Goal: Entertainment & Leisure: Consume media (video, audio)

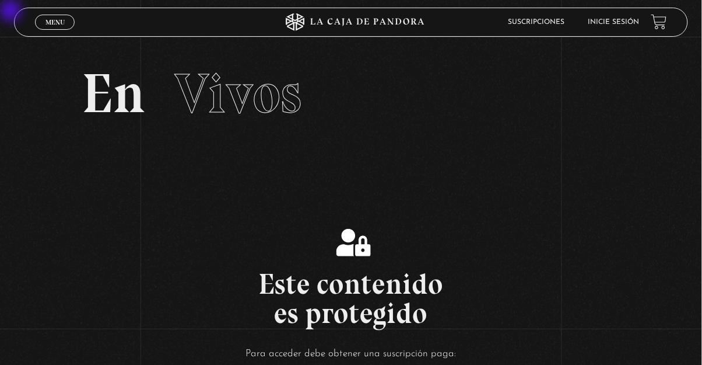
click at [439, 22] on link "Inicie sesión" at bounding box center [613, 22] width 51 height 7
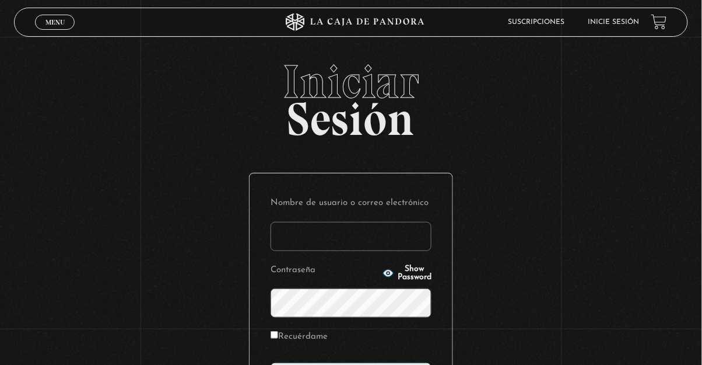
click at [381, 237] on input "Nombre de usuario o correo electrónico" at bounding box center [351, 236] width 161 height 29
type input "fran.10cerrato@gmail.com"
click at [573, 160] on div "Iniciar Sesión Nombre de usuario o correo electrónico fran.10cerrato@gmail.com …" at bounding box center [351, 281] width 702 height 447
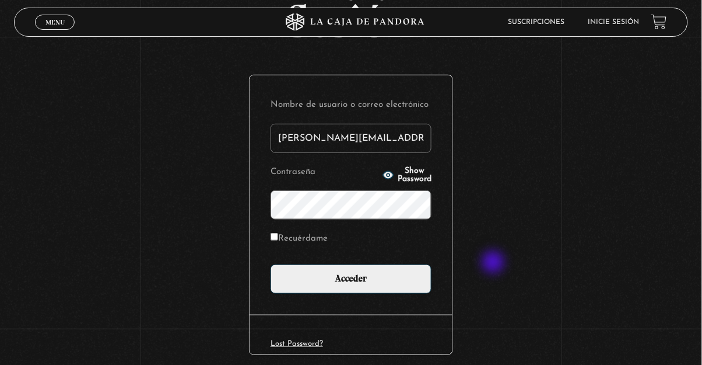
scroll to position [155, 0]
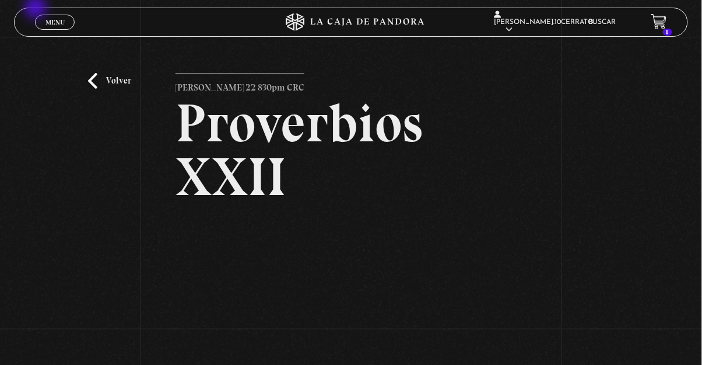
click at [52, 19] on span "Menu" at bounding box center [54, 22] width 19 height 7
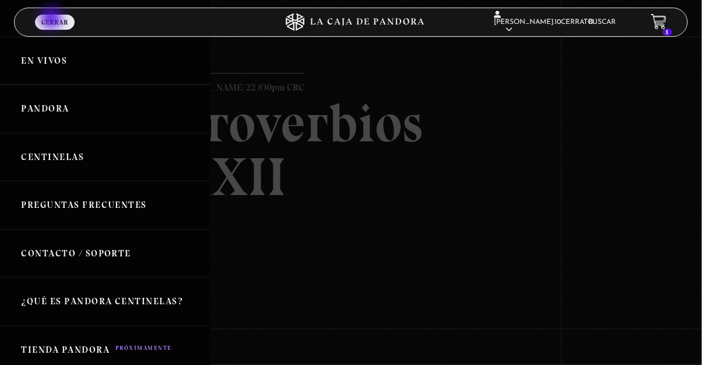
click at [62, 117] on link "Pandora" at bounding box center [105, 109] width 211 height 48
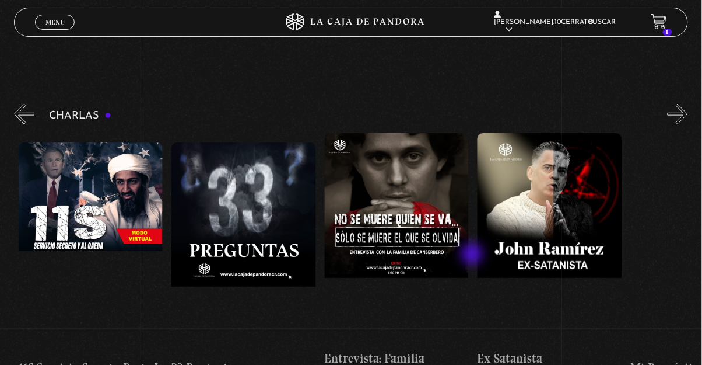
scroll to position [0, 383]
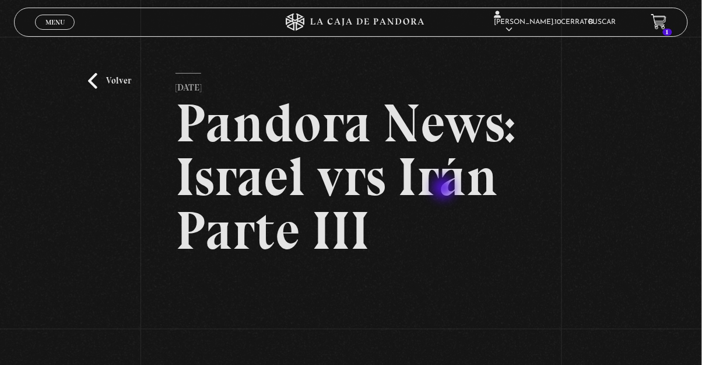
click at [100, 89] on link "Volver" at bounding box center [109, 81] width 43 height 16
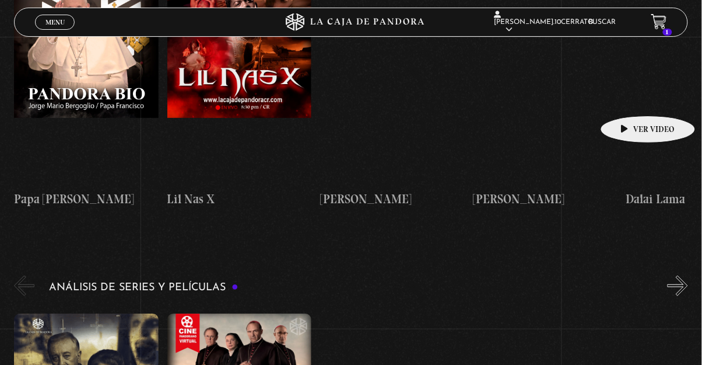
scroll to position [2049, 0]
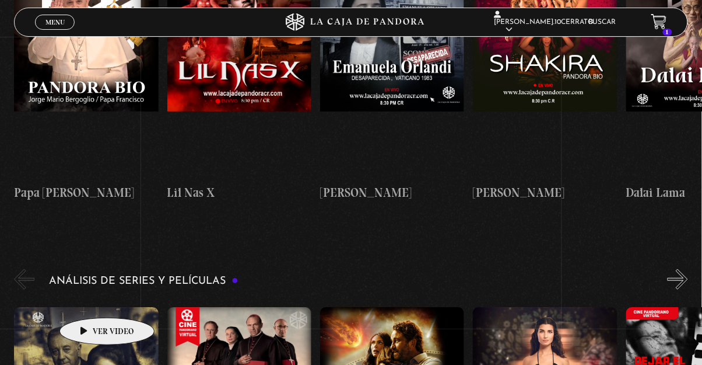
scroll to position [2105, 0]
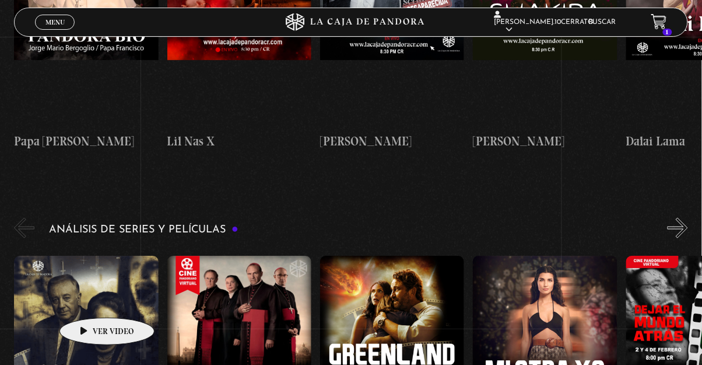
click at [110, 337] on figure at bounding box center [86, 360] width 144 height 210
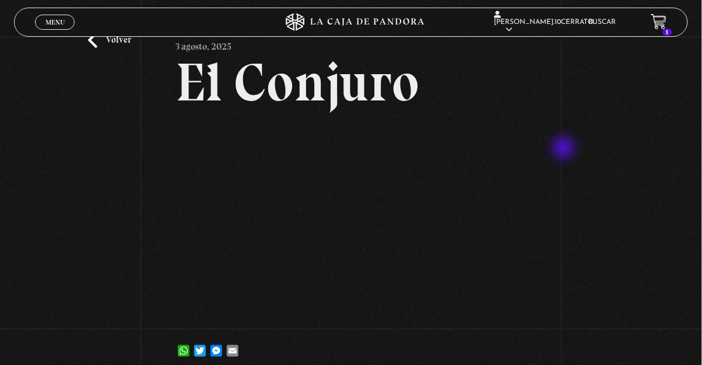
scroll to position [45, 0]
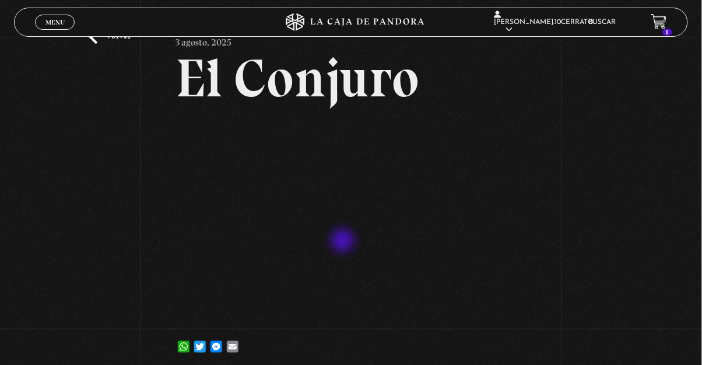
click at [104, 44] on link "Volver" at bounding box center [109, 36] width 43 height 16
click at [104, 43] on link "Volver" at bounding box center [109, 36] width 43 height 16
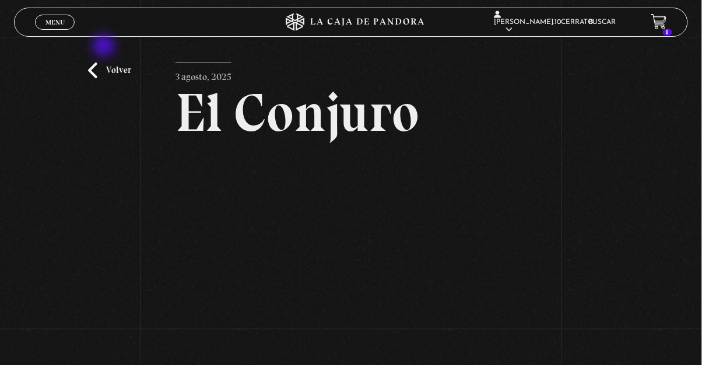
scroll to position [0, 0]
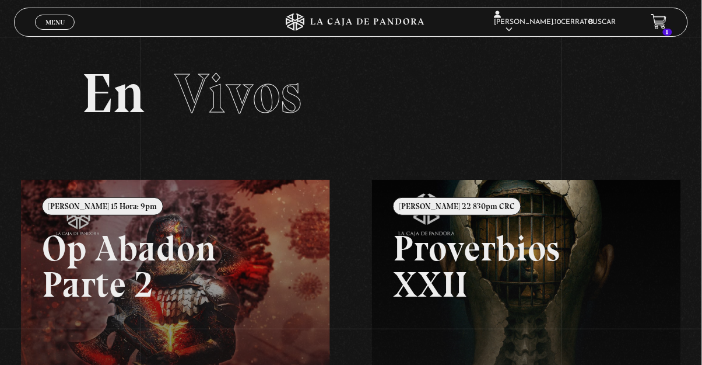
click at [60, 21] on span "Menu" at bounding box center [54, 22] width 19 height 7
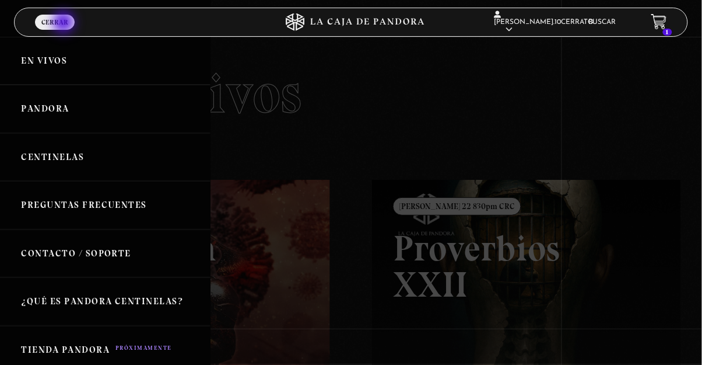
click at [55, 108] on link "Pandora" at bounding box center [105, 109] width 211 height 48
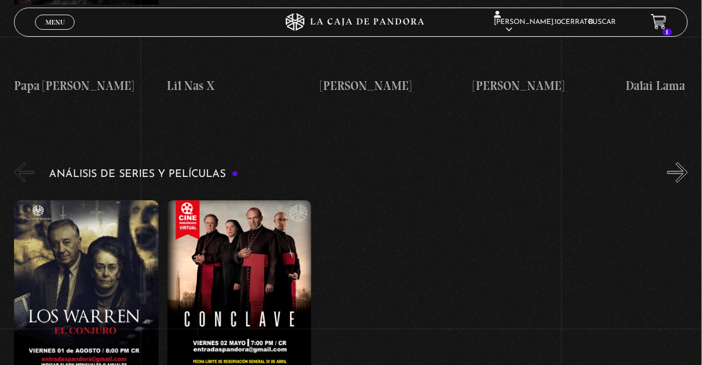
scroll to position [2157, 0]
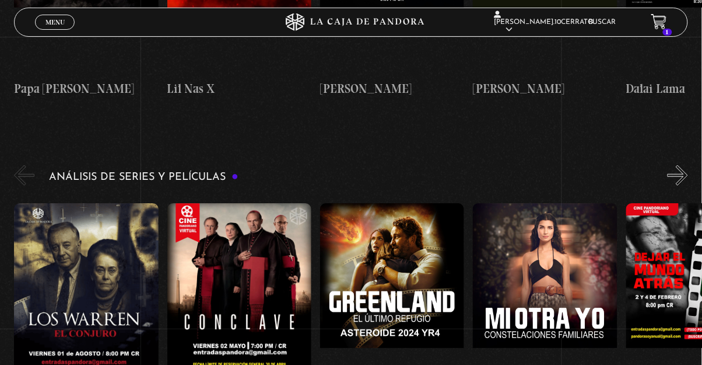
click at [95, 203] on figure at bounding box center [86, 308] width 144 height 210
click at [117, 203] on figure at bounding box center [86, 308] width 144 height 210
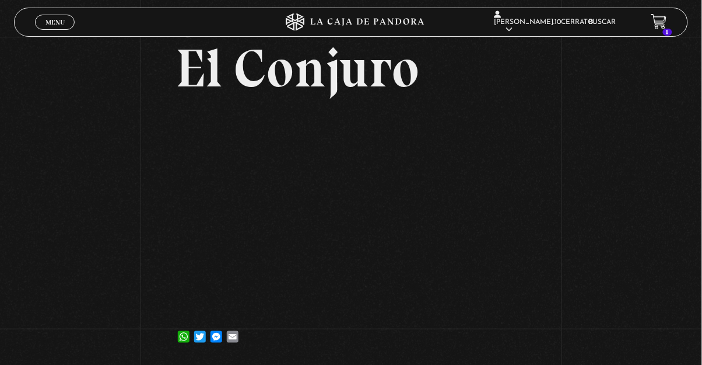
scroll to position [61, 0]
